Goal: Transaction & Acquisition: Purchase product/service

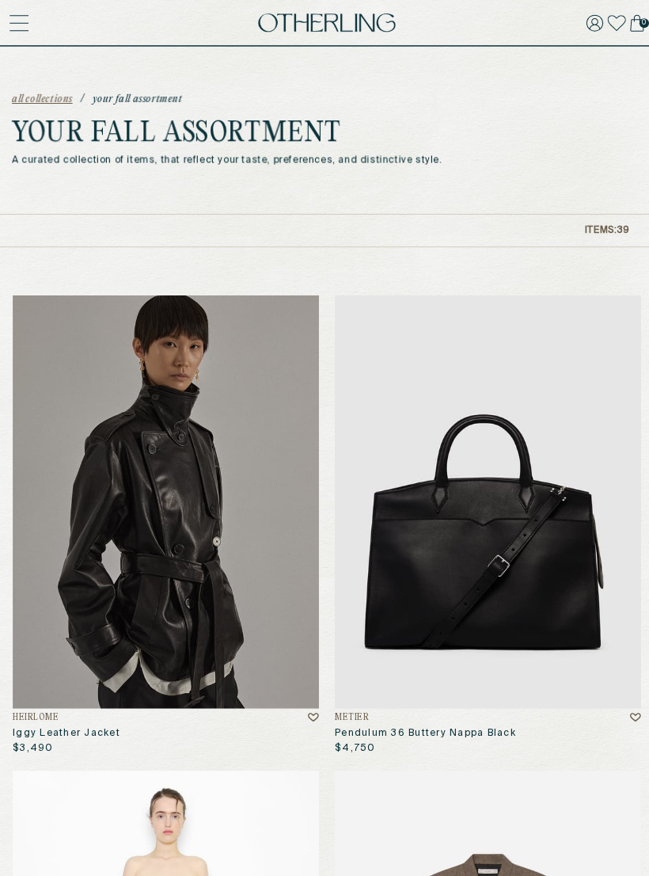
click at [28, 23] on icon at bounding box center [19, 23] width 18 height 0
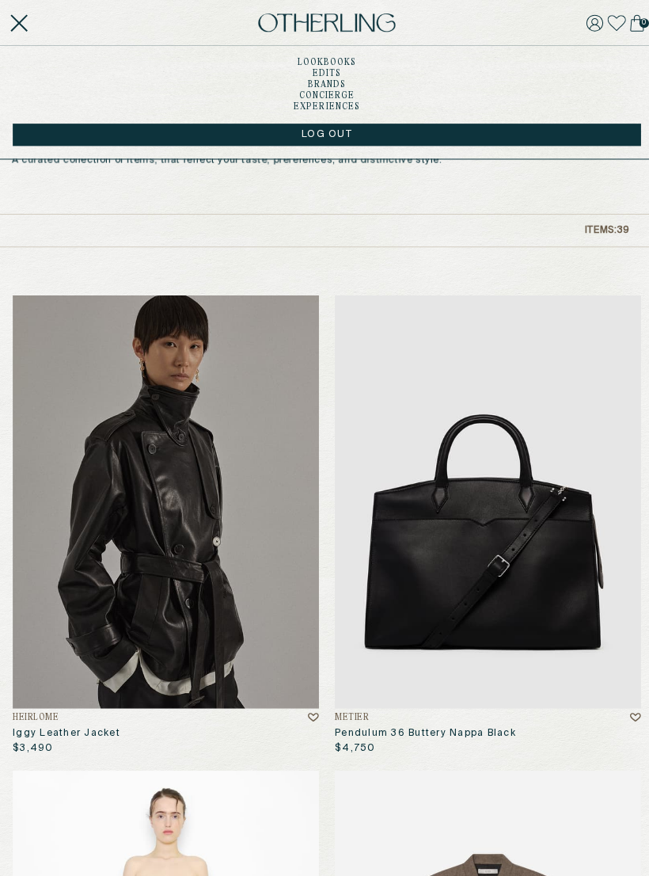
click at [325, 75] on link "Edits" at bounding box center [324, 73] width 29 height 8
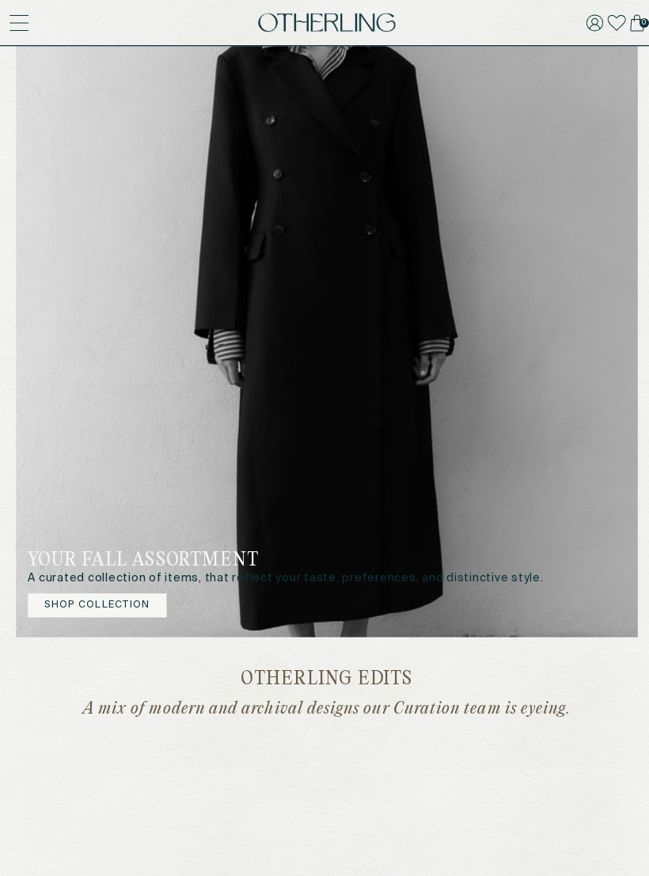
scroll to position [616, 0]
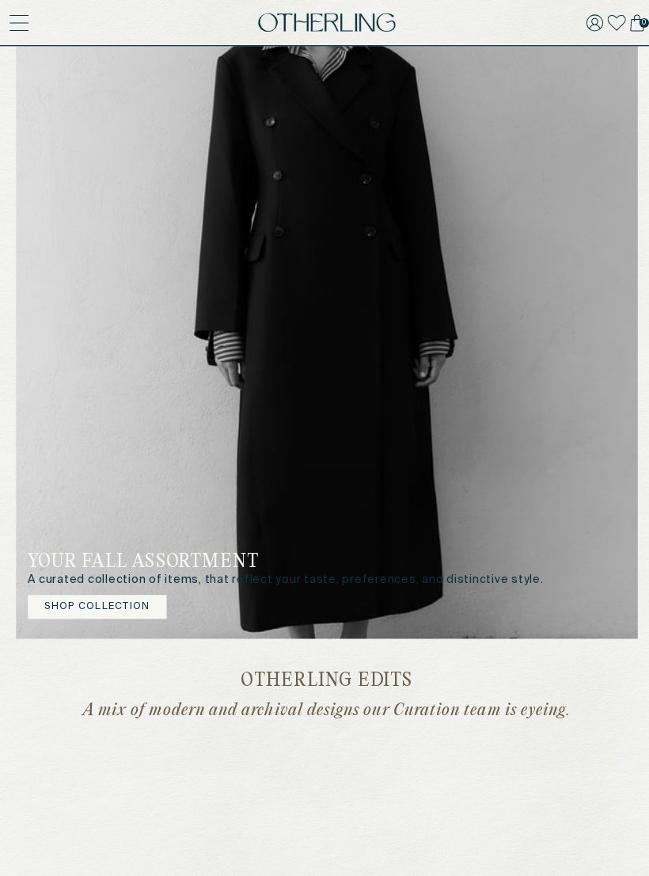
click at [149, 606] on button "Shop Collection" at bounding box center [97, 603] width 138 height 24
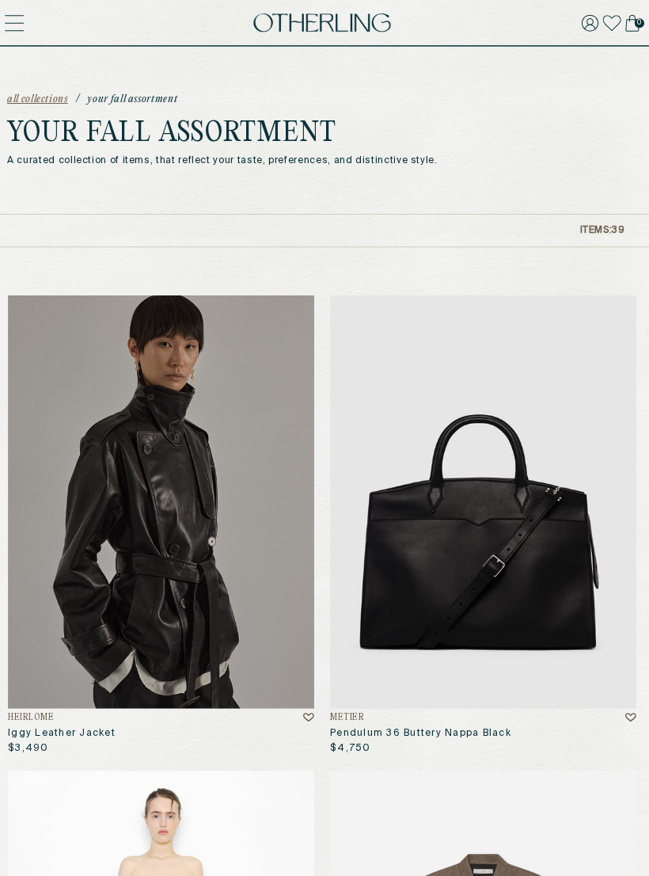
click at [609, 716] on div "Metier" at bounding box center [485, 712] width 304 height 11
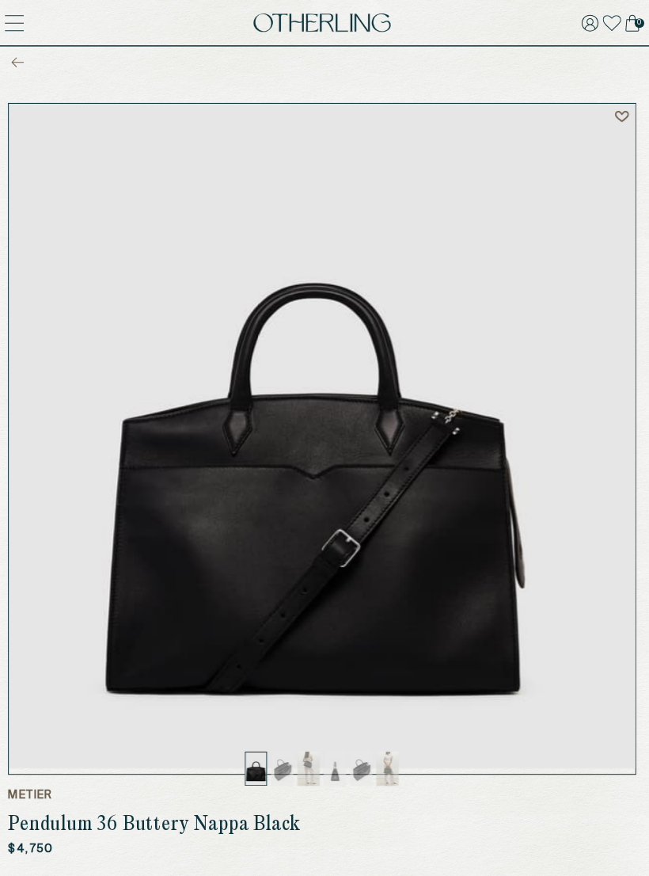
click at [18, 61] on icon at bounding box center [22, 61] width 13 height 11
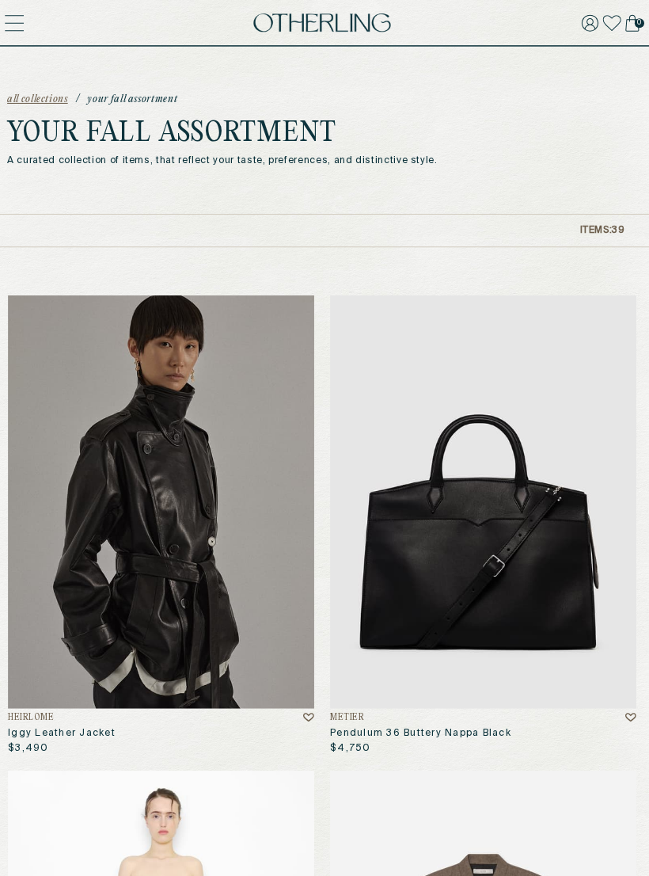
click at [626, 705] on icon at bounding box center [630, 711] width 11 height 13
click at [306, 716] on icon at bounding box center [311, 712] width 11 height 9
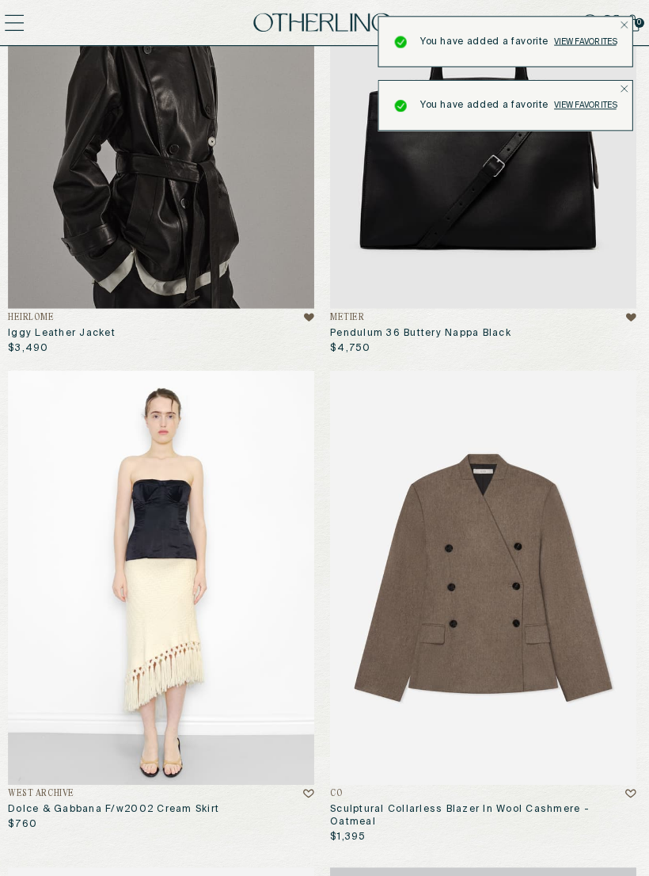
scroll to position [404, 0]
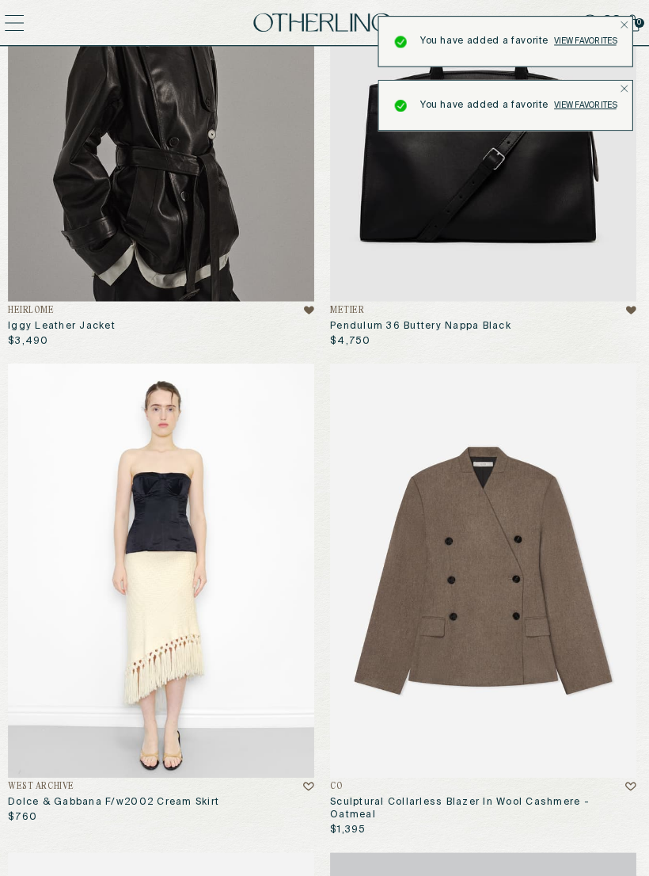
click at [338, 818] on p "$1,395" at bounding box center [351, 824] width 36 height 13
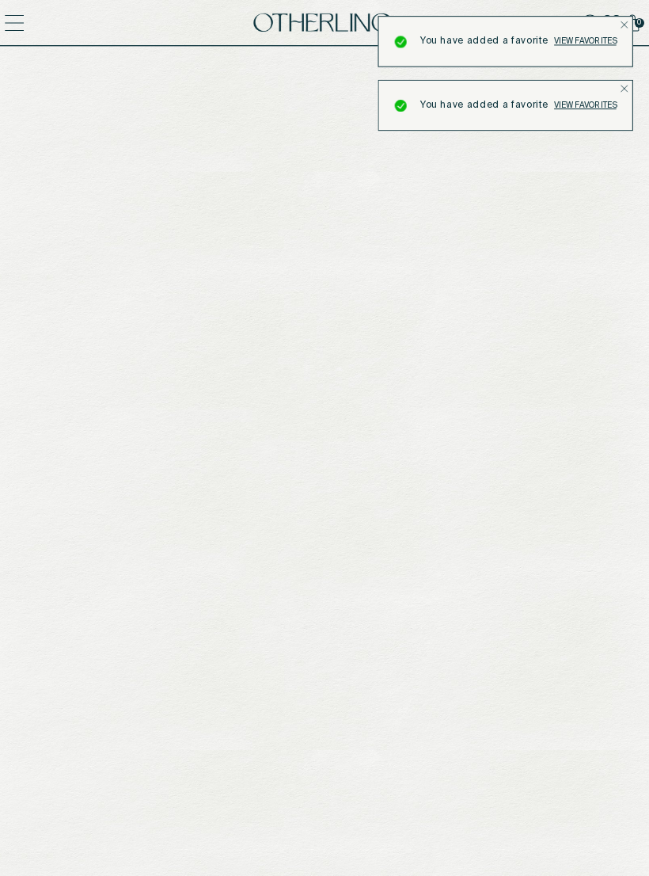
click at [306, 785] on icon at bounding box center [311, 780] width 11 height 13
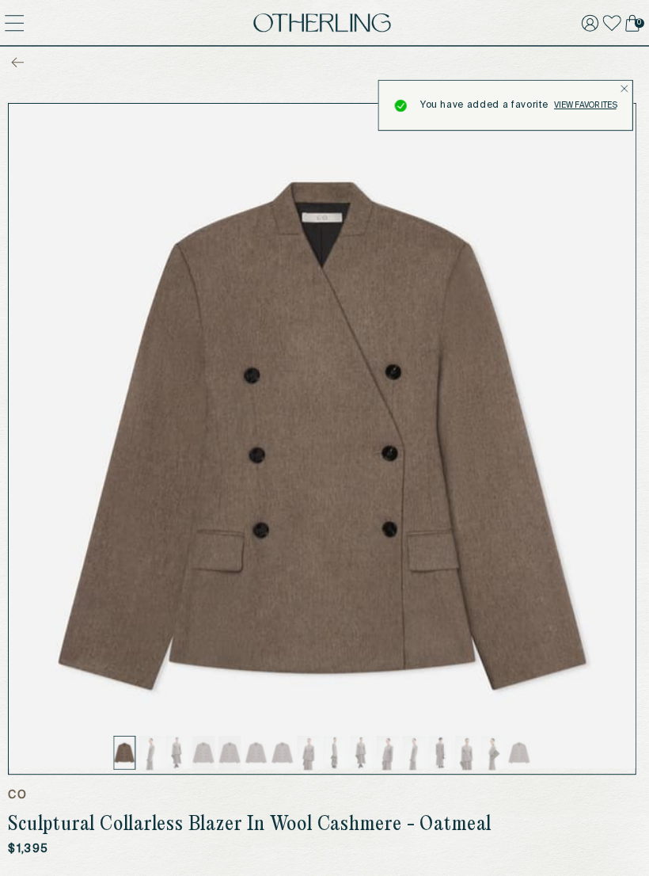
click at [23, 65] on div "You have added a favorite View favorites You have added a favorite View favorit…" at bounding box center [325, 79] width 618 height 127
click at [18, 65] on icon at bounding box center [22, 61] width 13 height 11
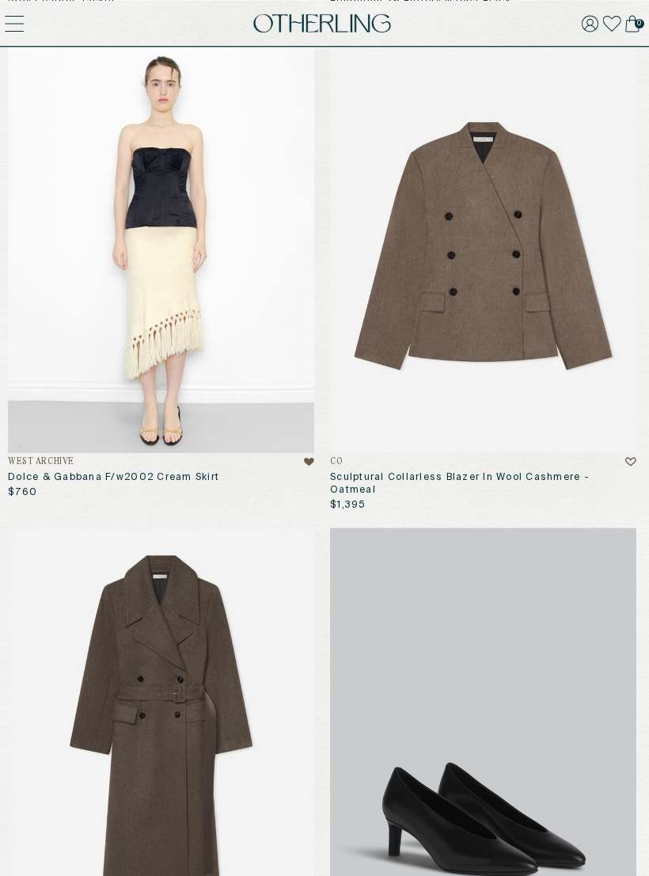
scroll to position [699, 0]
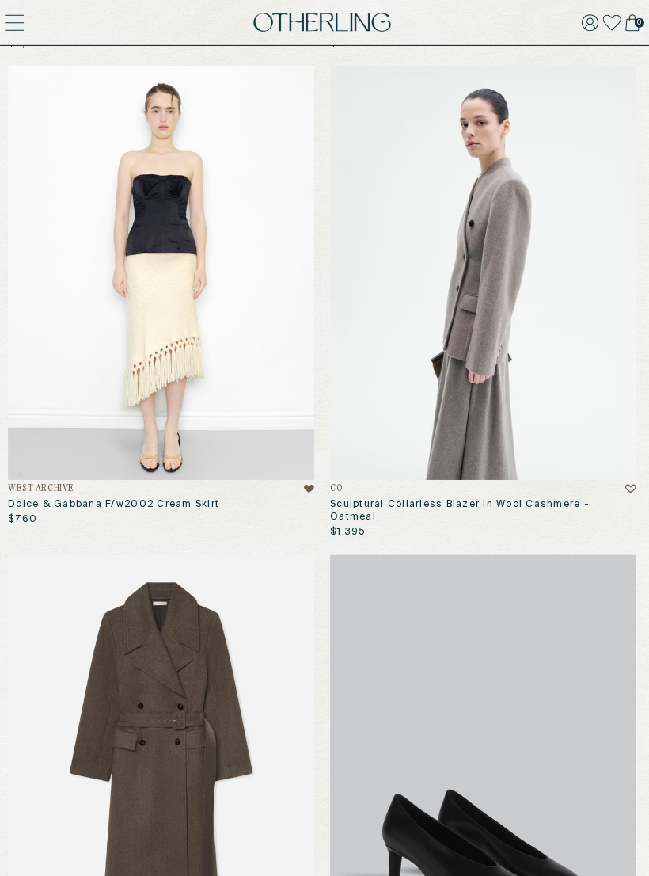
click at [616, 473] on img at bounding box center [485, 271] width 304 height 410
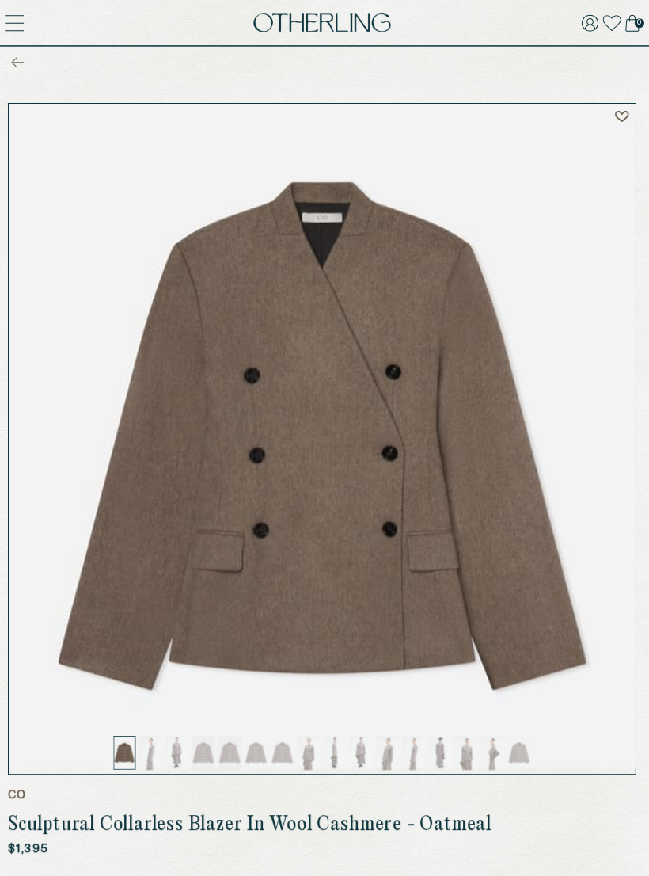
click at [21, 66] on icon at bounding box center [22, 61] width 13 height 11
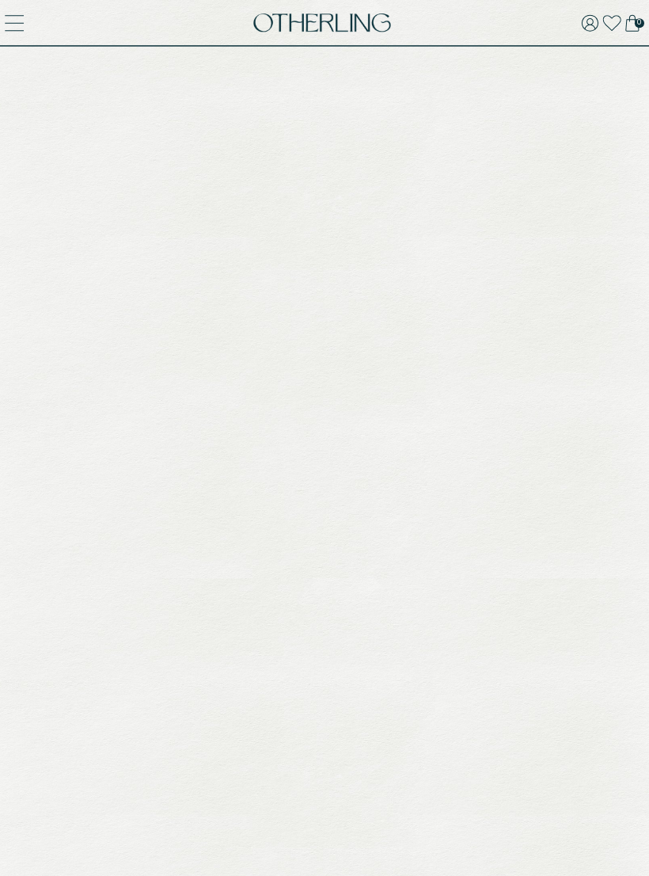
scroll to position [699, 0]
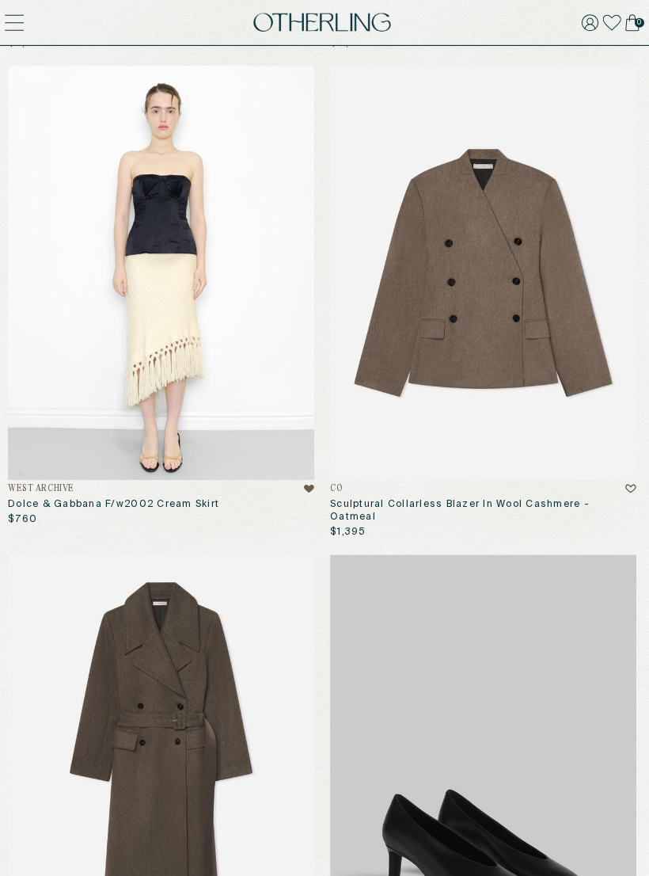
click at [625, 481] on icon at bounding box center [630, 485] width 11 height 13
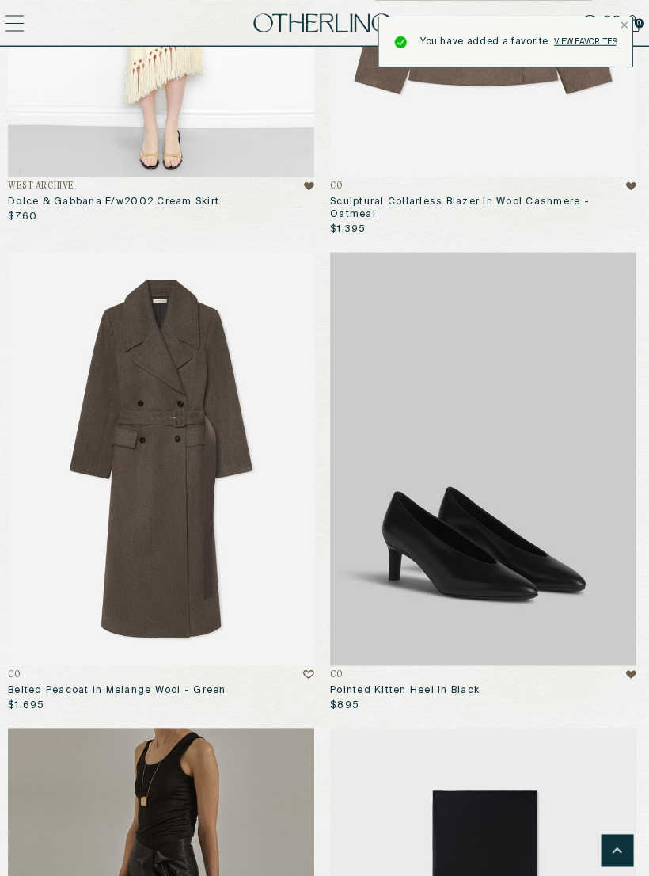
scroll to position [1009, 0]
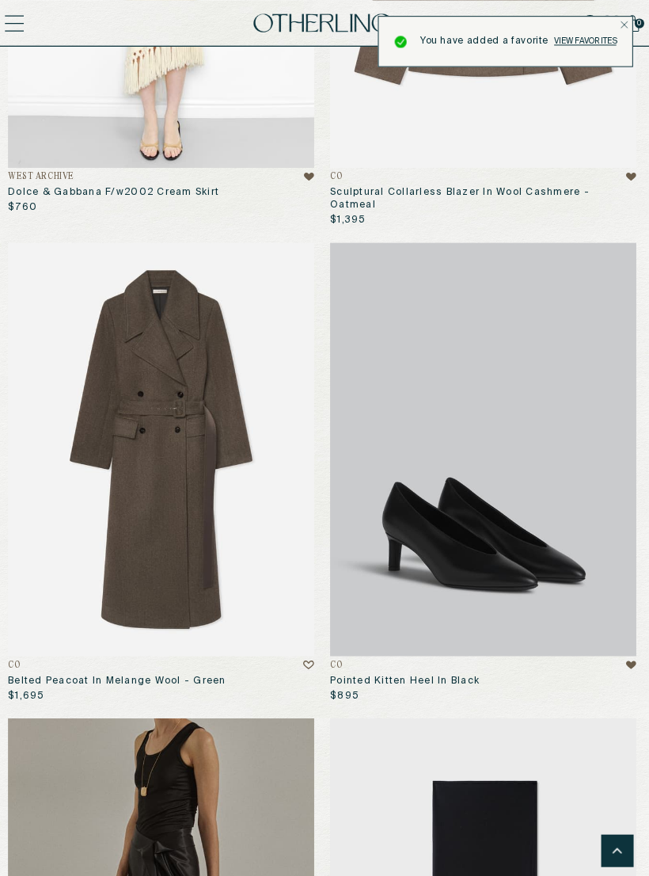
click at [306, 653] on icon at bounding box center [311, 659] width 11 height 13
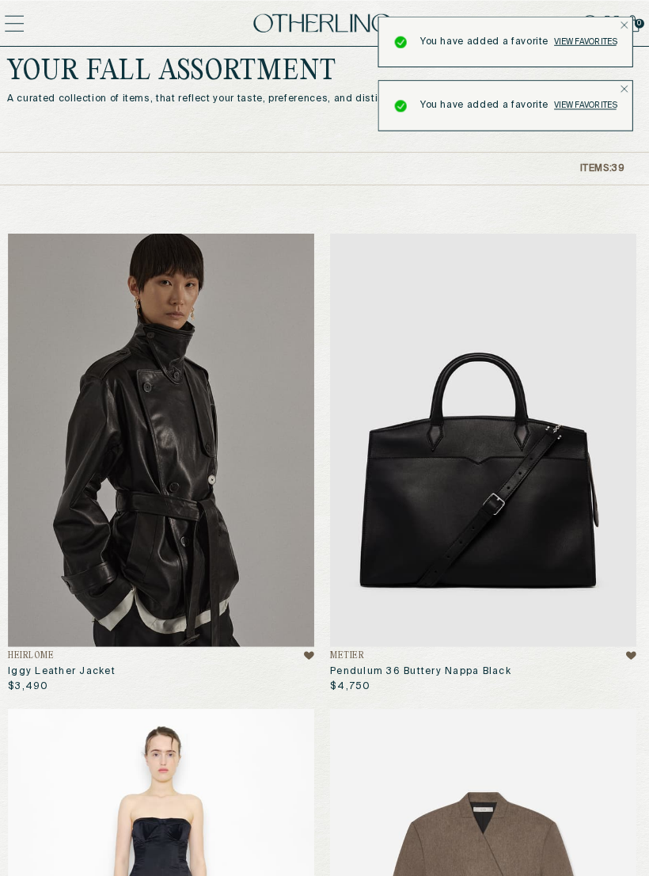
scroll to position [0, 0]
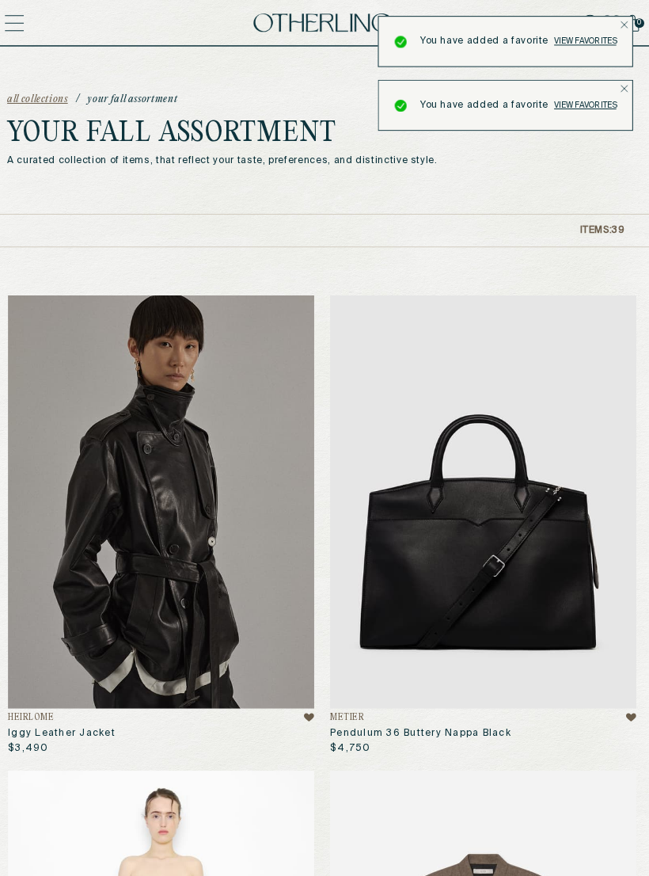
click at [556, 107] on link "View favorites" at bounding box center [586, 105] width 62 height 10
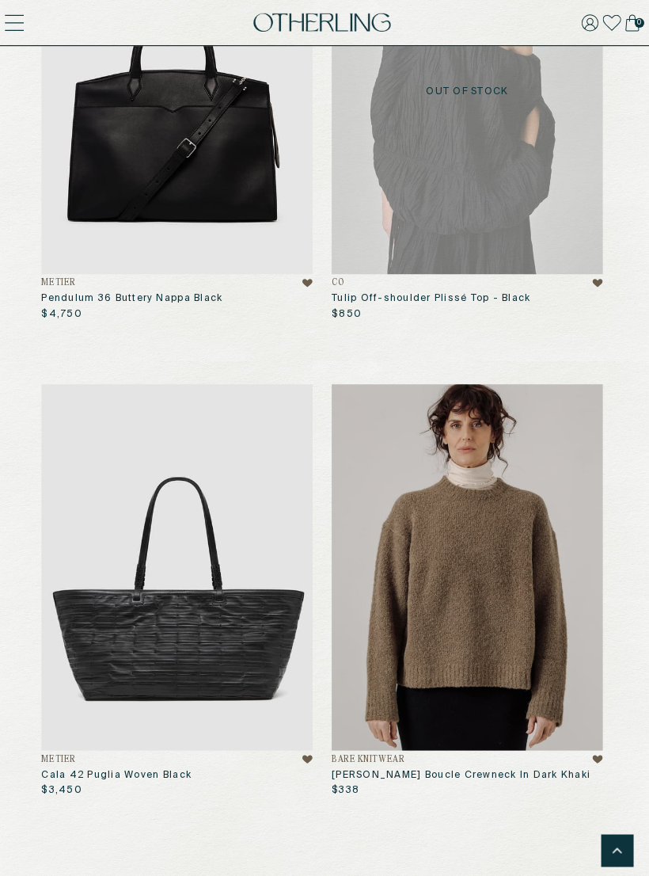
scroll to position [1133, 0]
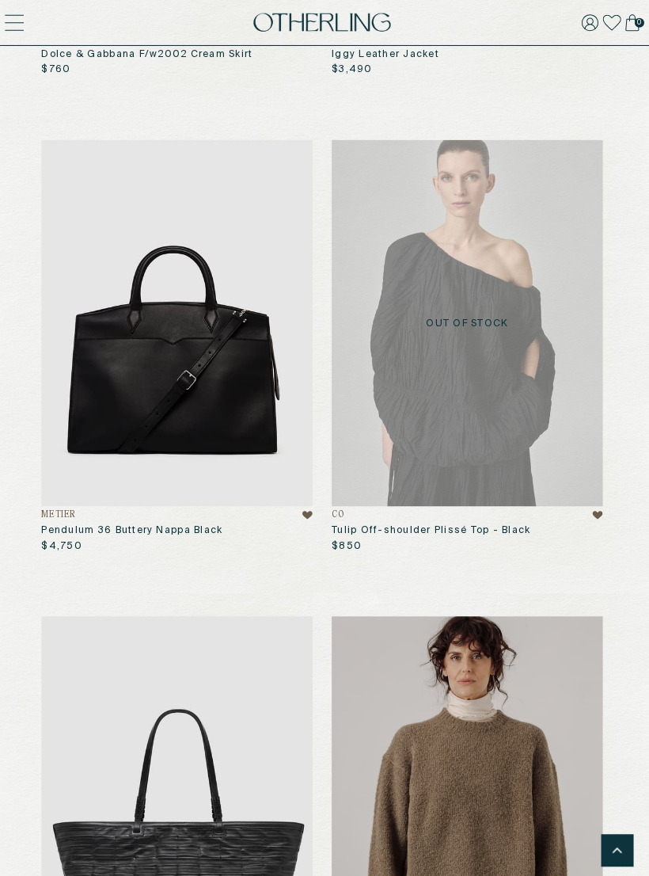
click at [593, 513] on icon at bounding box center [598, 511] width 10 height 13
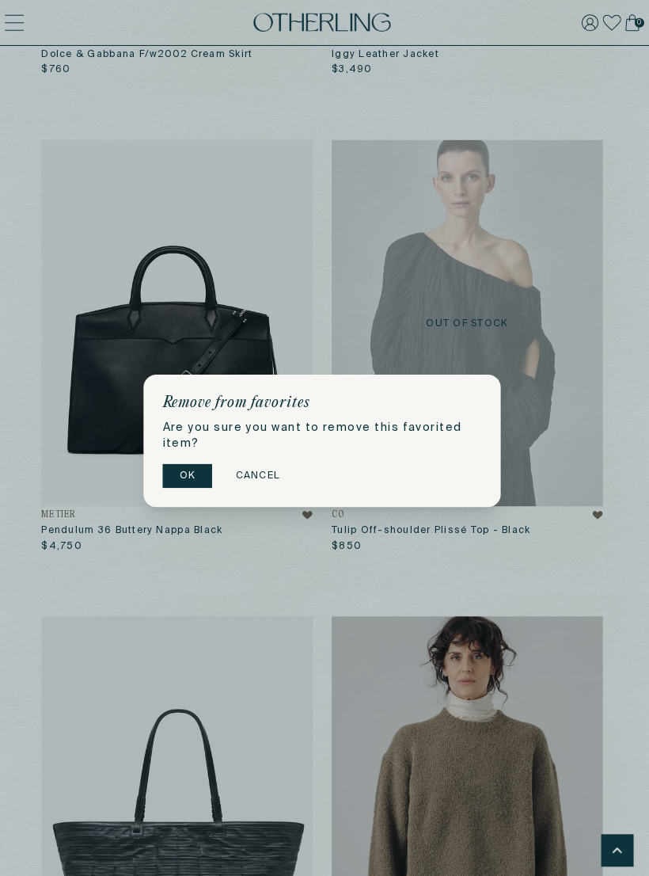
click at [173, 474] on button "OK" at bounding box center [190, 473] width 49 height 24
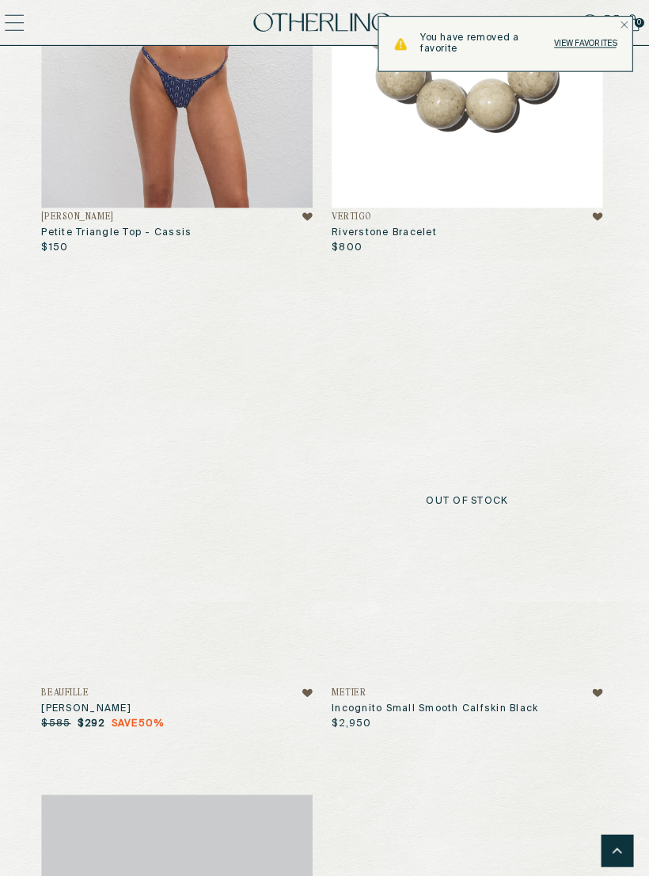
scroll to position [2925, 0]
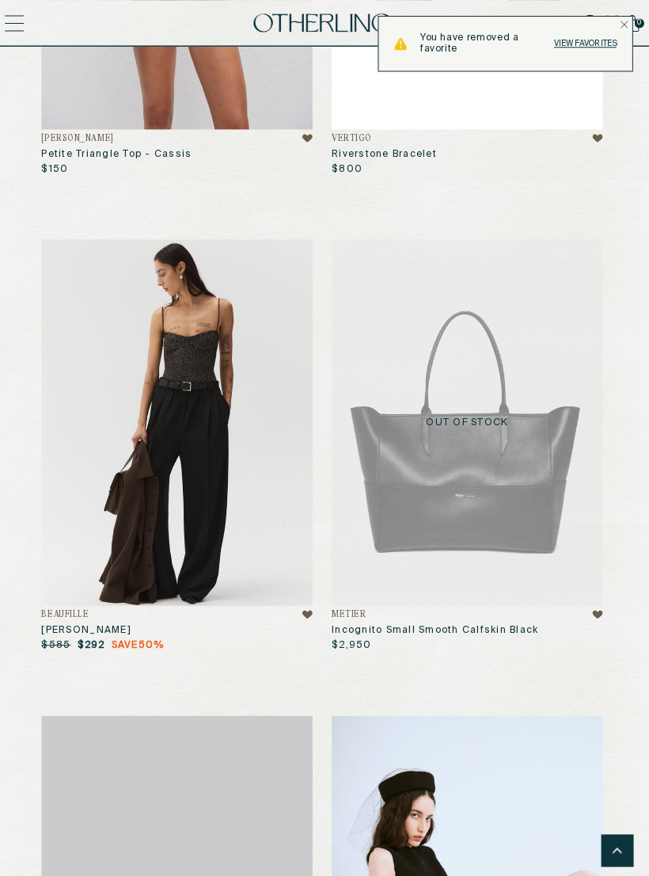
click at [597, 607] on icon at bounding box center [598, 610] width 10 height 8
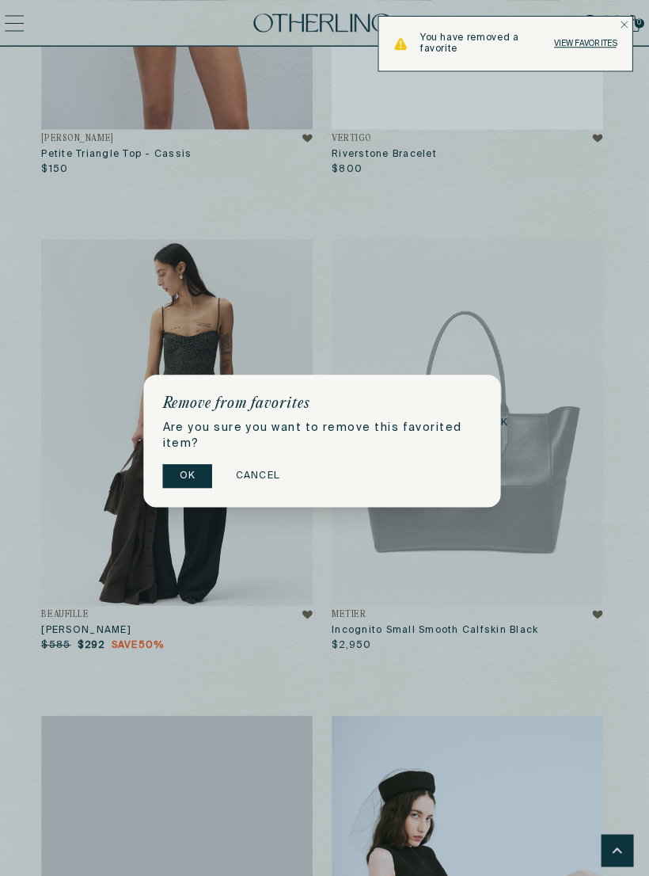
click at [173, 480] on button "OK" at bounding box center [190, 473] width 49 height 24
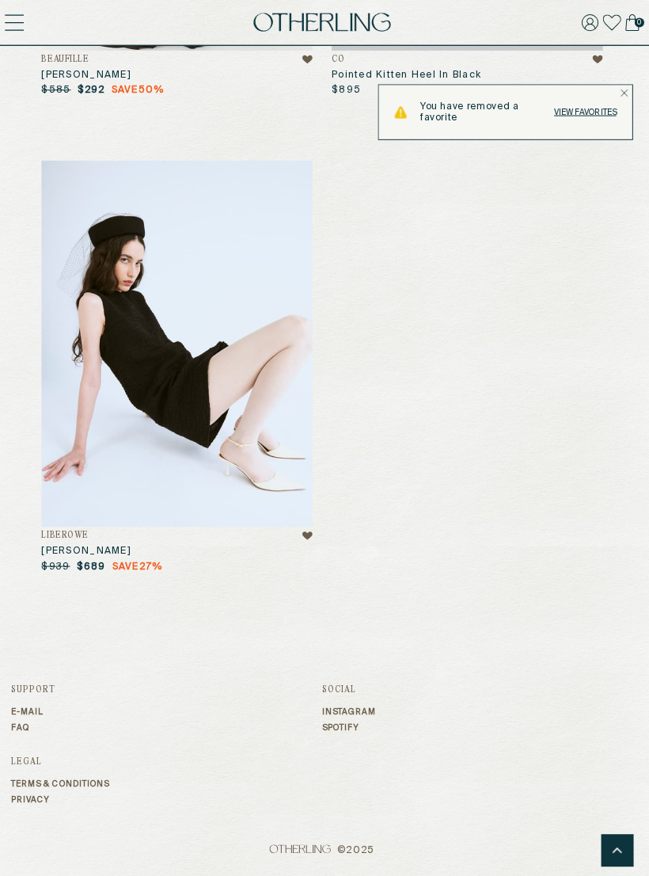
scroll to position [3475, 0]
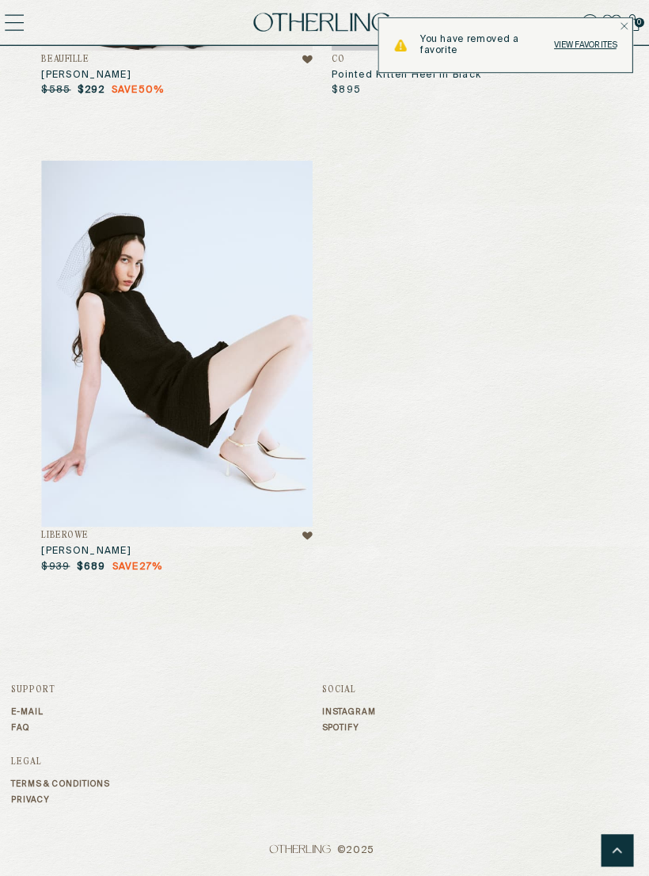
click at [307, 529] on icon at bounding box center [310, 532] width 10 height 8
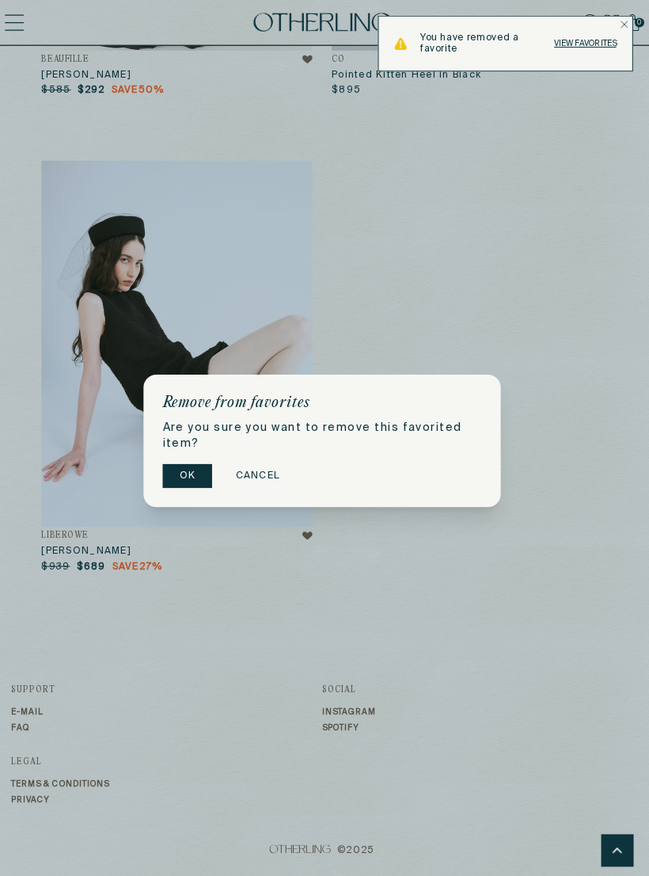
click at [189, 485] on button "OK" at bounding box center [190, 473] width 49 height 24
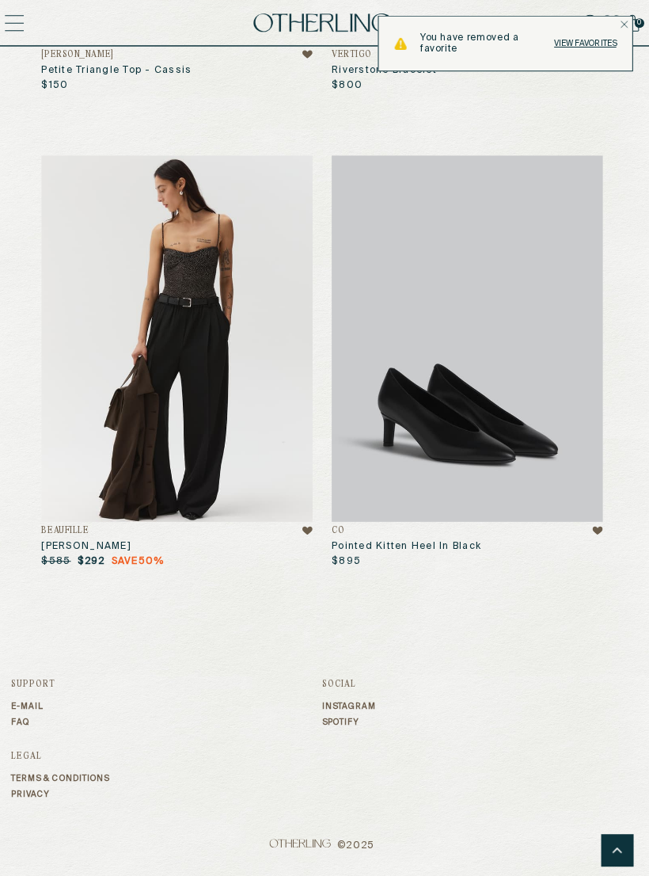
click at [305, 530] on icon at bounding box center [310, 526] width 10 height 13
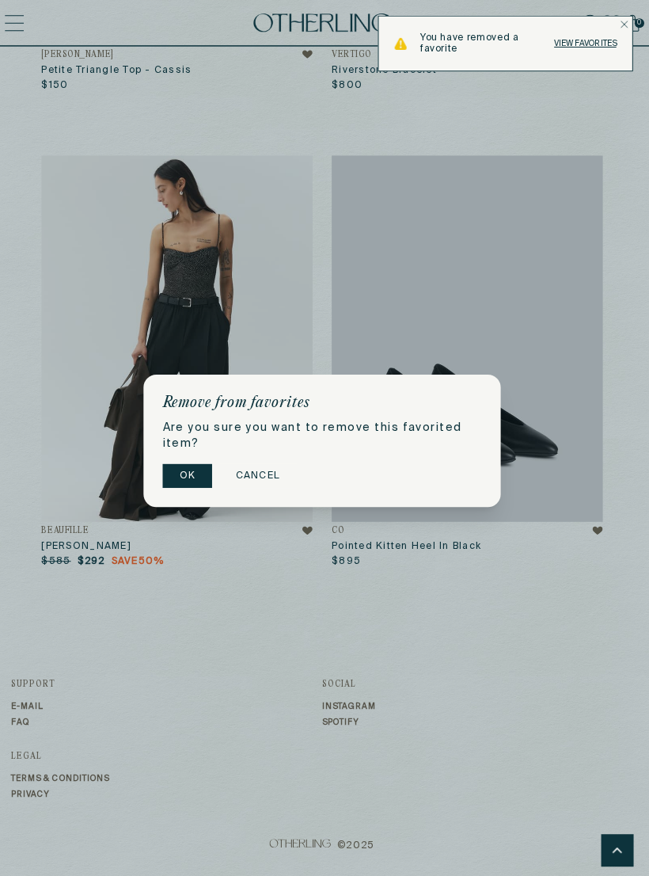
scroll to position [3008, 0]
click at [191, 481] on button "OK" at bounding box center [190, 473] width 49 height 24
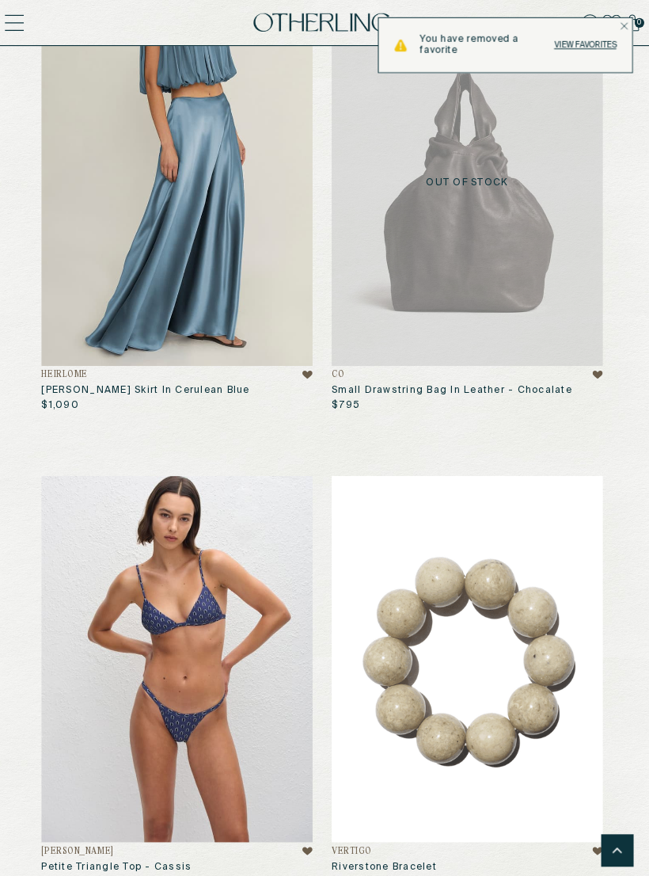
scroll to position [1957, 0]
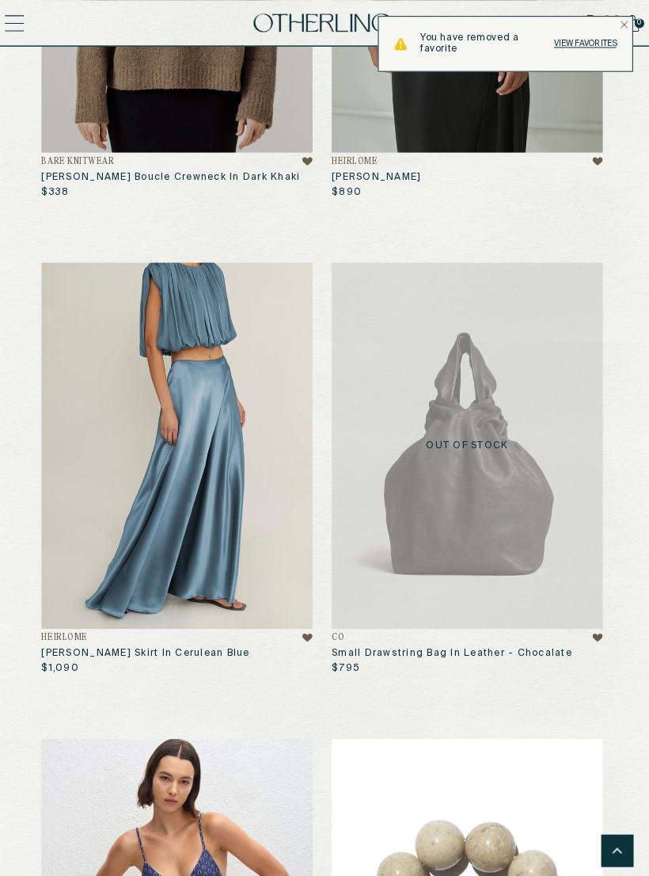
click at [593, 637] on icon at bounding box center [598, 632] width 10 height 13
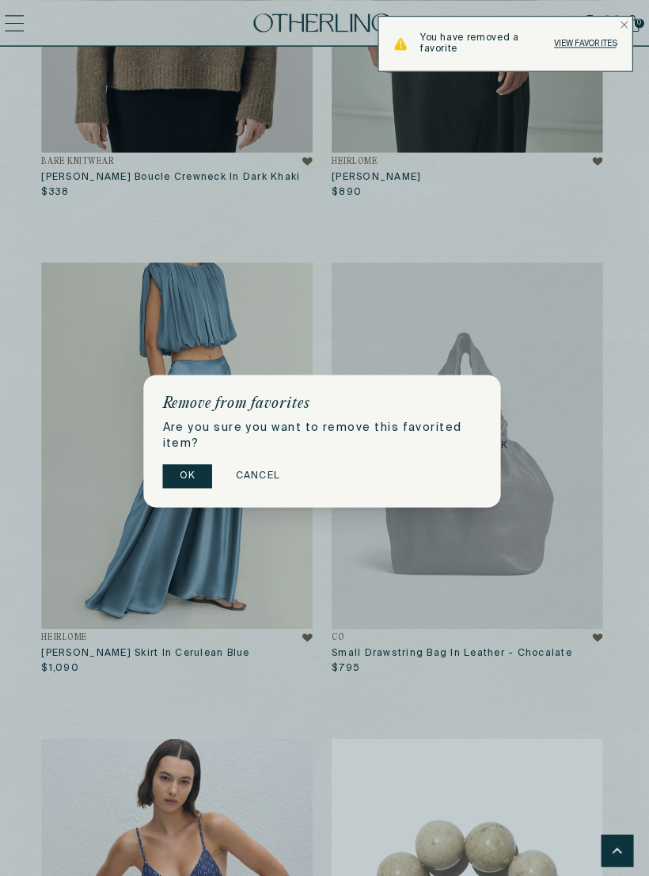
click at [173, 478] on button "OK" at bounding box center [190, 473] width 49 height 24
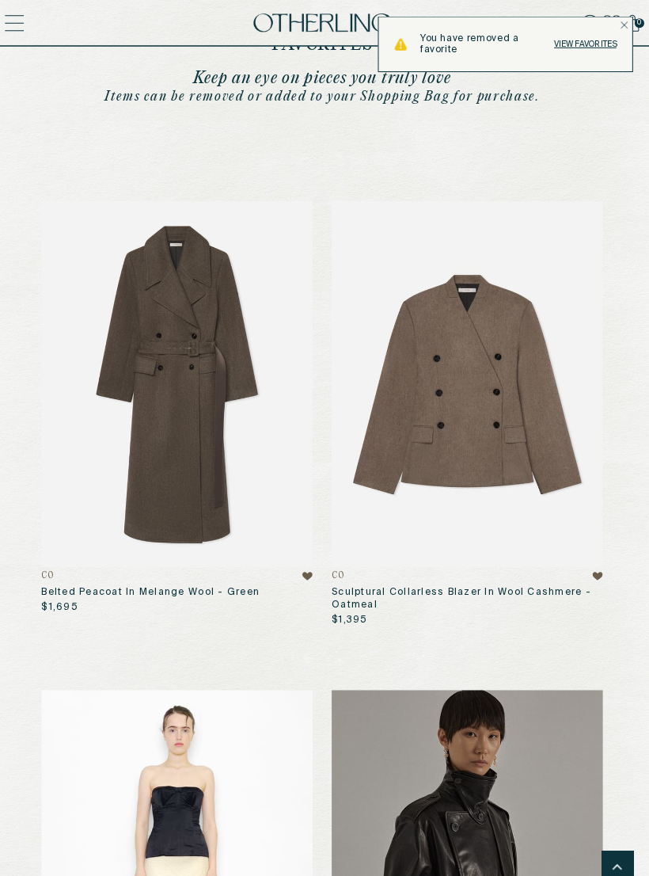
scroll to position [0, 0]
